Goal: Information Seeking & Learning: Learn about a topic

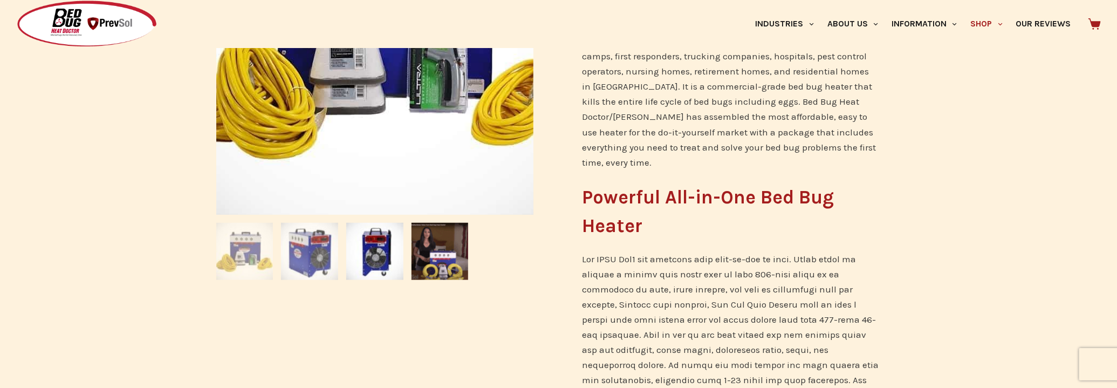
scroll to position [343, 0]
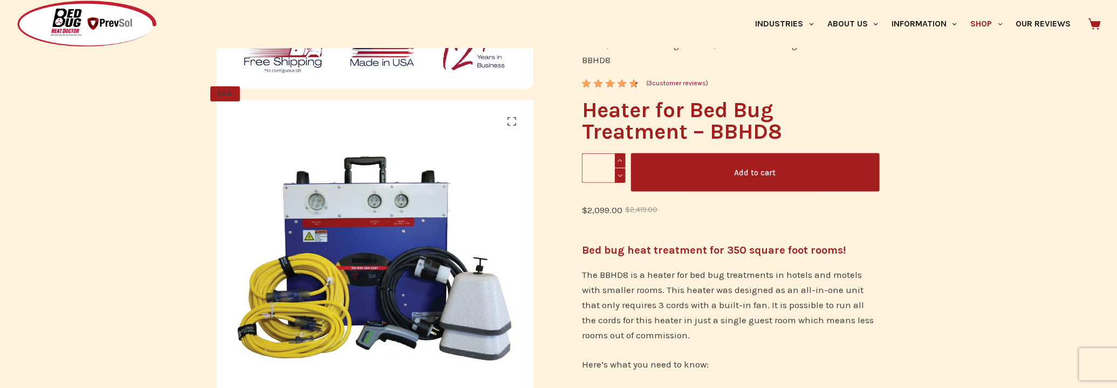
scroll to position [147, 0]
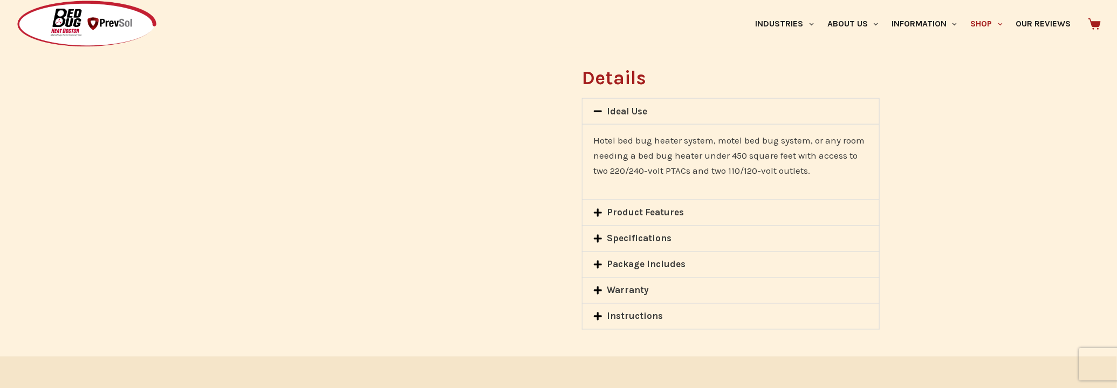
scroll to position [882, 0]
click at [695, 215] on div "Product Features" at bounding box center [730, 209] width 296 height 25
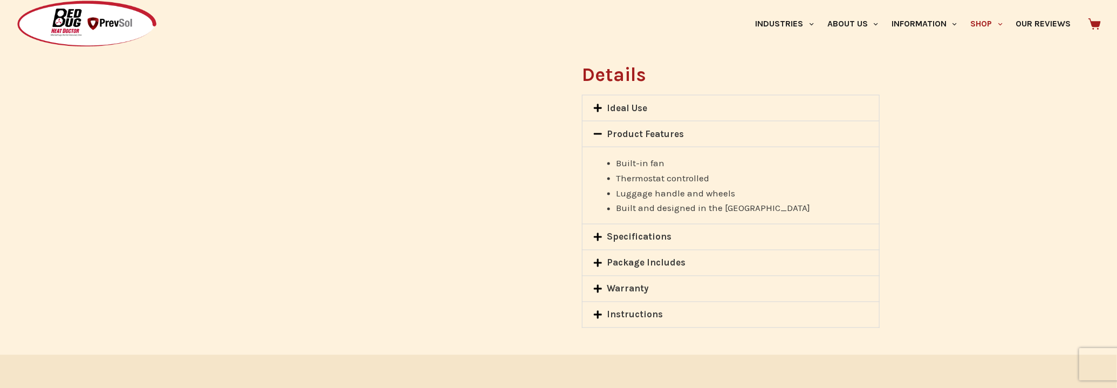
click at [666, 236] on link "Specifications" at bounding box center [639, 236] width 65 height 11
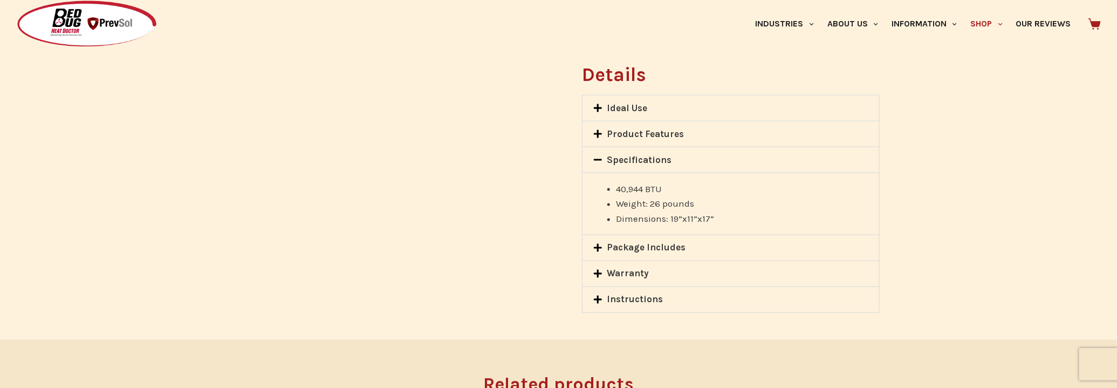
click at [660, 246] on link "Package Includes" at bounding box center [646, 247] width 79 height 11
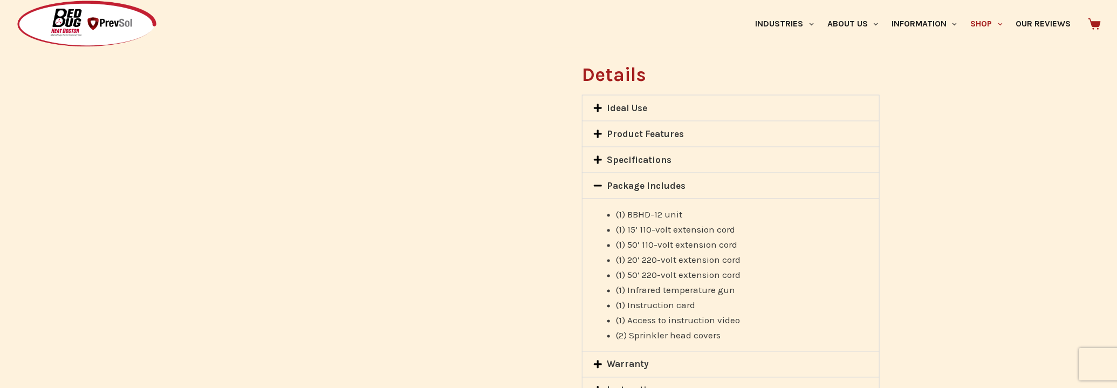
scroll to position [980, 0]
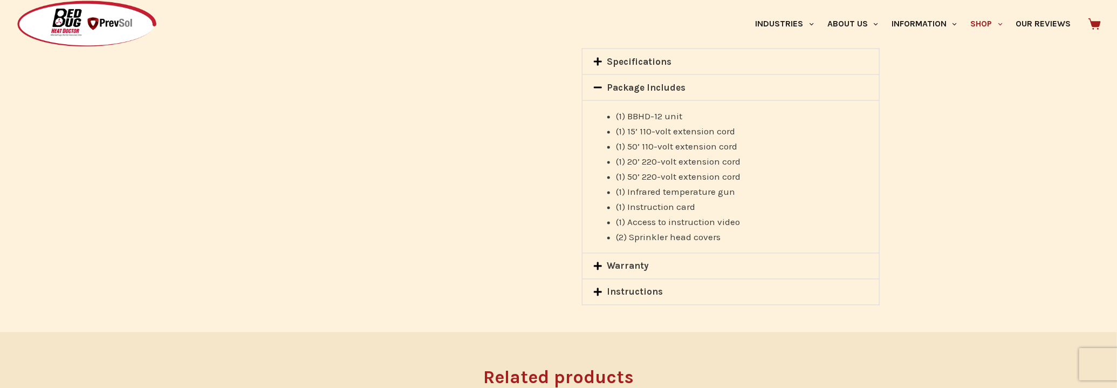
click at [637, 265] on link "Warranty" at bounding box center [628, 265] width 42 height 11
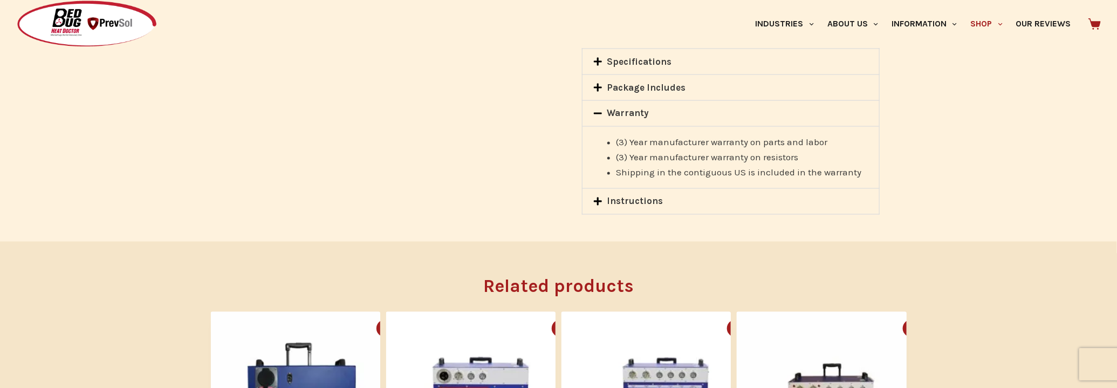
click at [638, 203] on link "Instructions" at bounding box center [635, 201] width 56 height 11
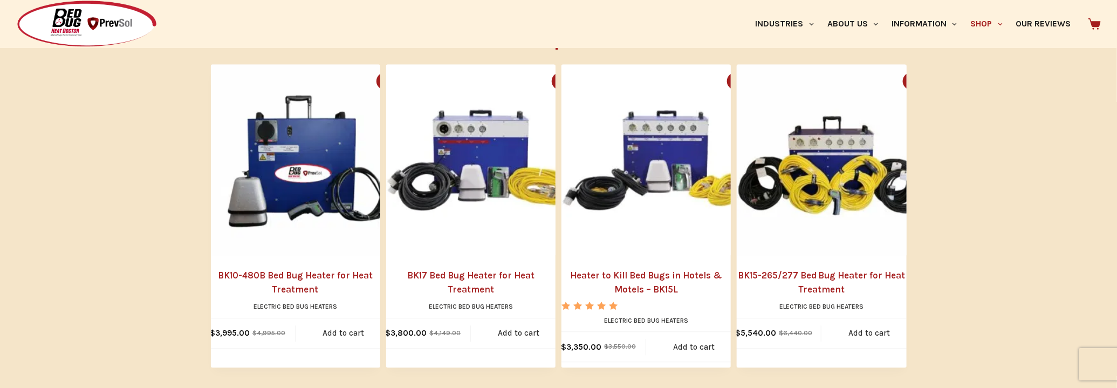
scroll to position [1225, 0]
